Goal: Obtain resource: Obtain resource

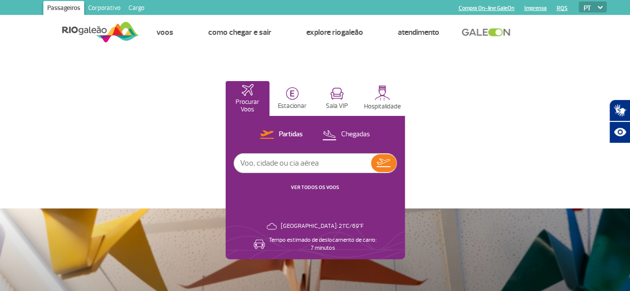
click at [561, 9] on link "RQS" at bounding box center [561, 8] width 11 height 6
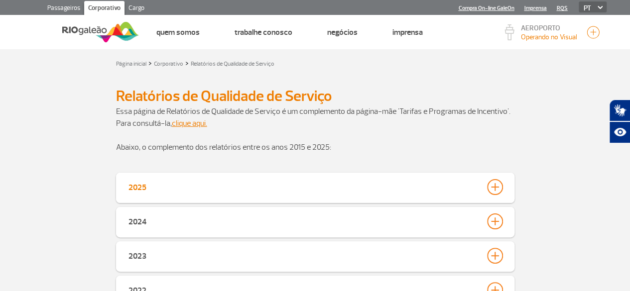
click at [168, 182] on button "2025" at bounding box center [315, 187] width 375 height 17
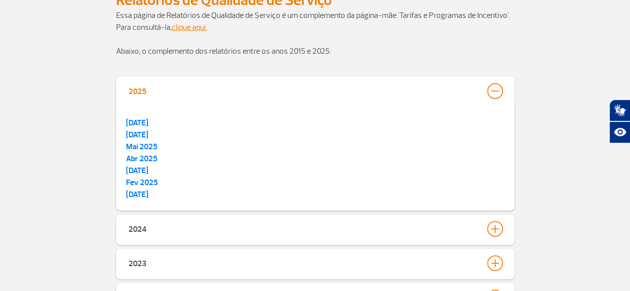
scroll to position [100, 0]
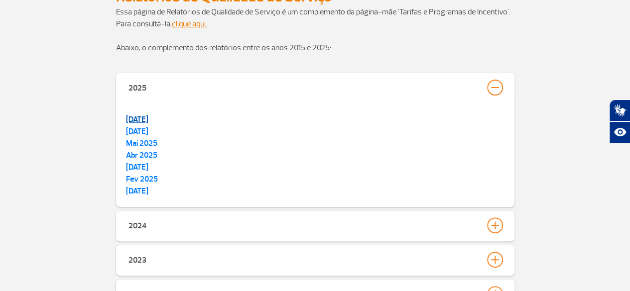
click at [147, 121] on link "Jul 2025" at bounding box center [137, 120] width 22 height 10
click at [161, 229] on button "2024" at bounding box center [315, 225] width 375 height 17
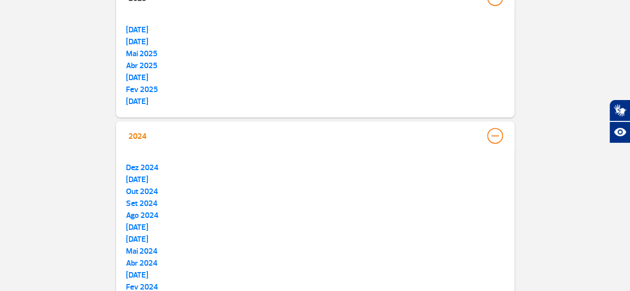
scroll to position [199, 0]
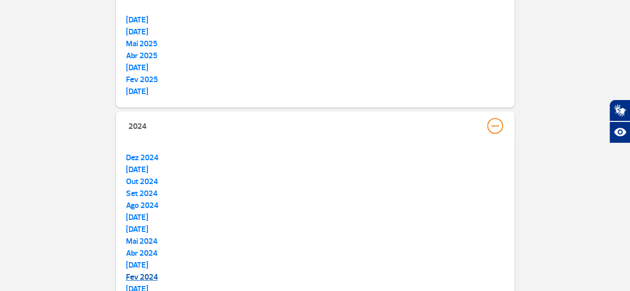
click at [142, 276] on strong "Fev 2024" at bounding box center [142, 278] width 32 height 10
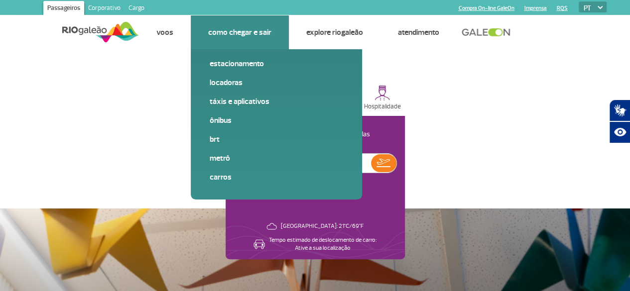
click at [240, 27] on link "Como chegar e sair" at bounding box center [239, 32] width 63 height 10
